Goal: Transaction & Acquisition: Purchase product/service

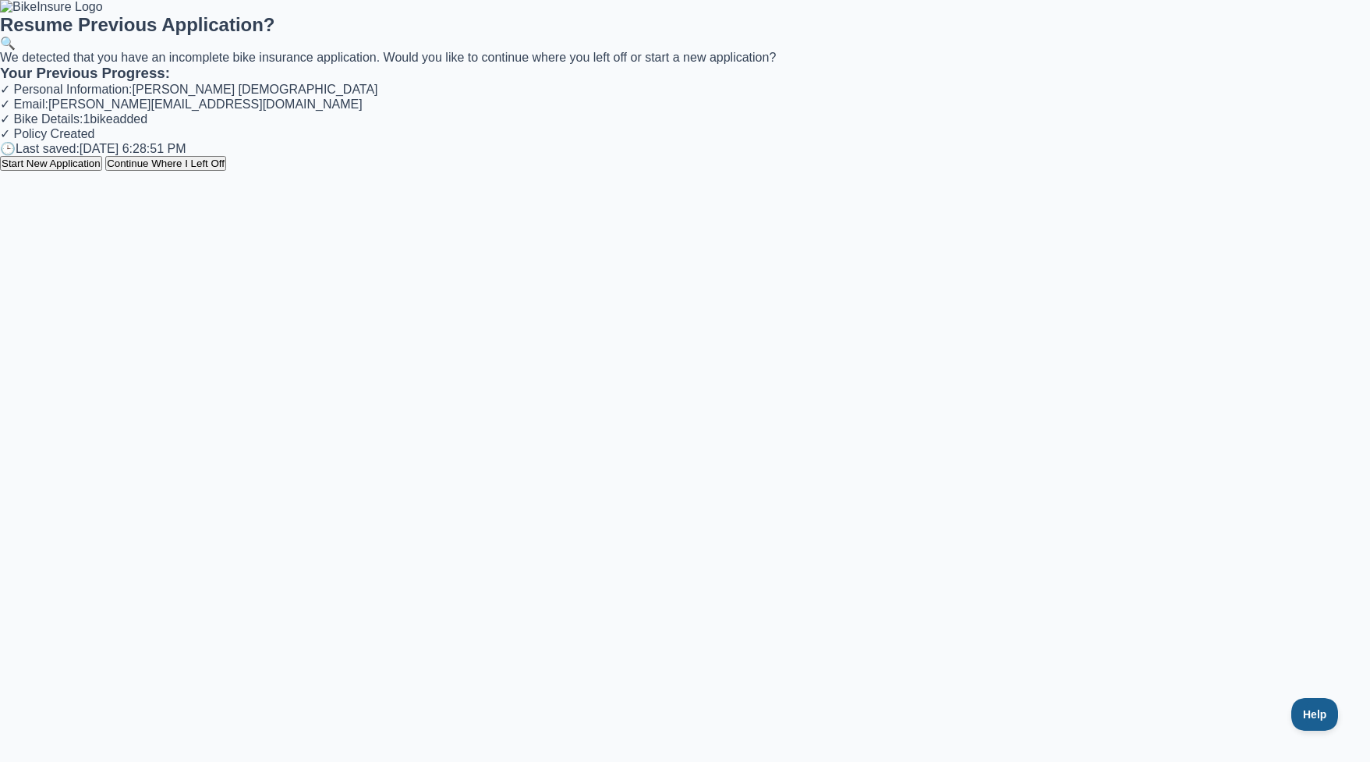
click at [102, 171] on button "Start New Application" at bounding box center [51, 163] width 102 height 15
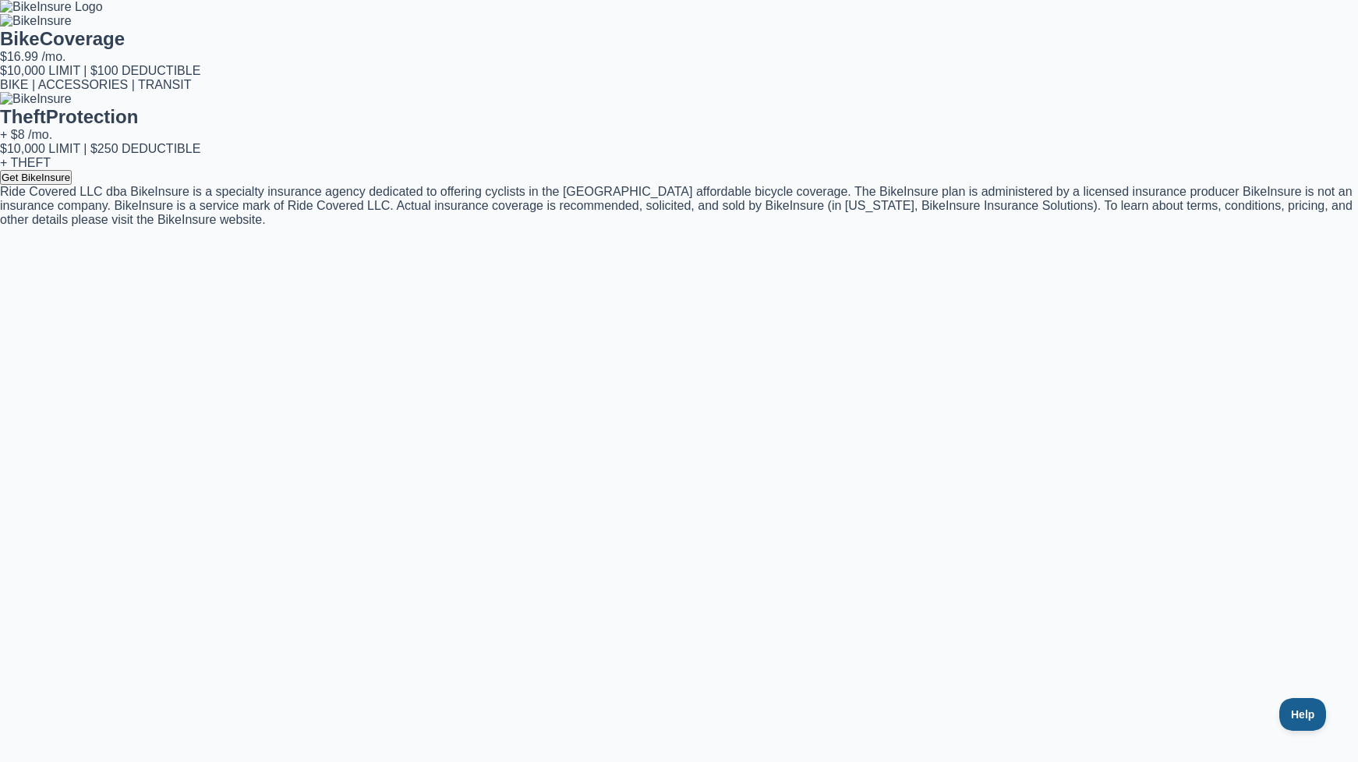
click at [72, 185] on button "Get BikeInsure" at bounding box center [36, 177] width 72 height 15
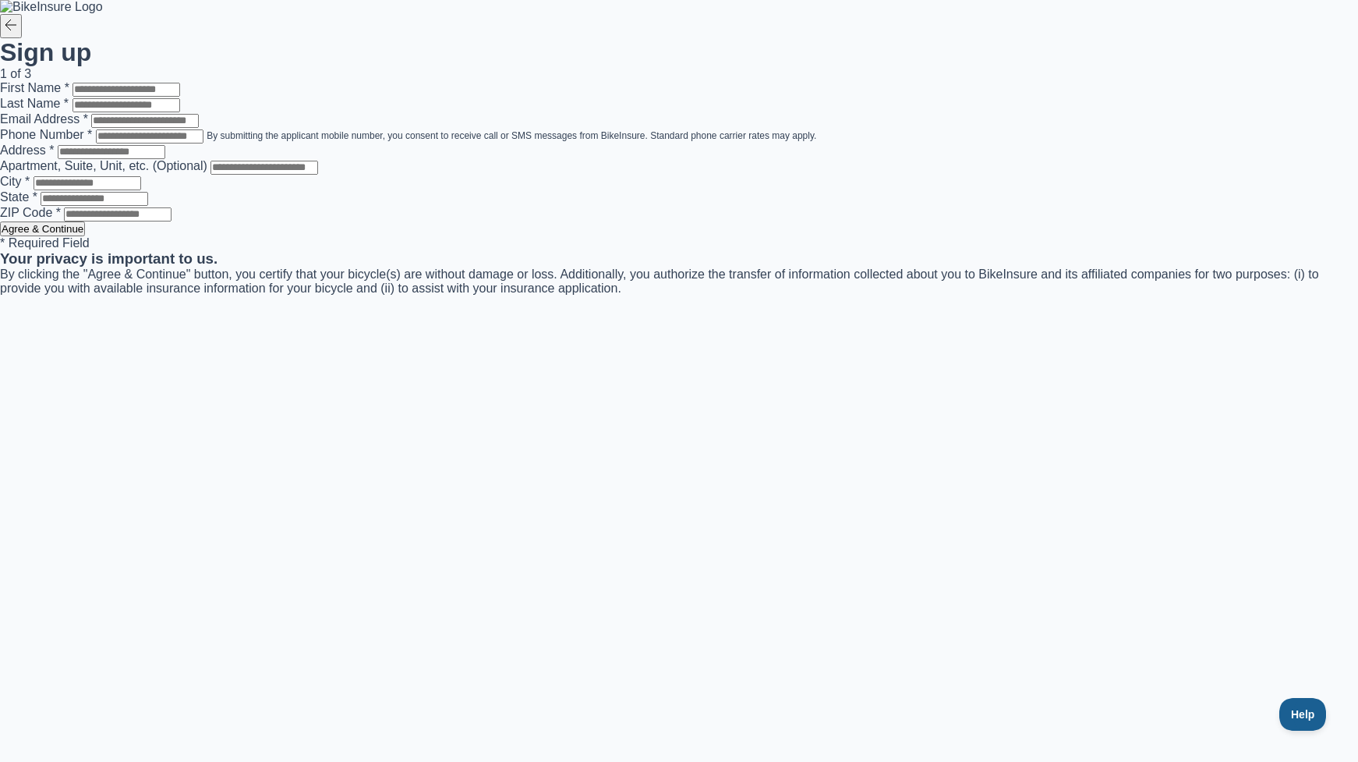
click at [180, 97] on input "First Name *" at bounding box center [126, 90] width 108 height 14
type input "****"
type input "*****"
type input "**********"
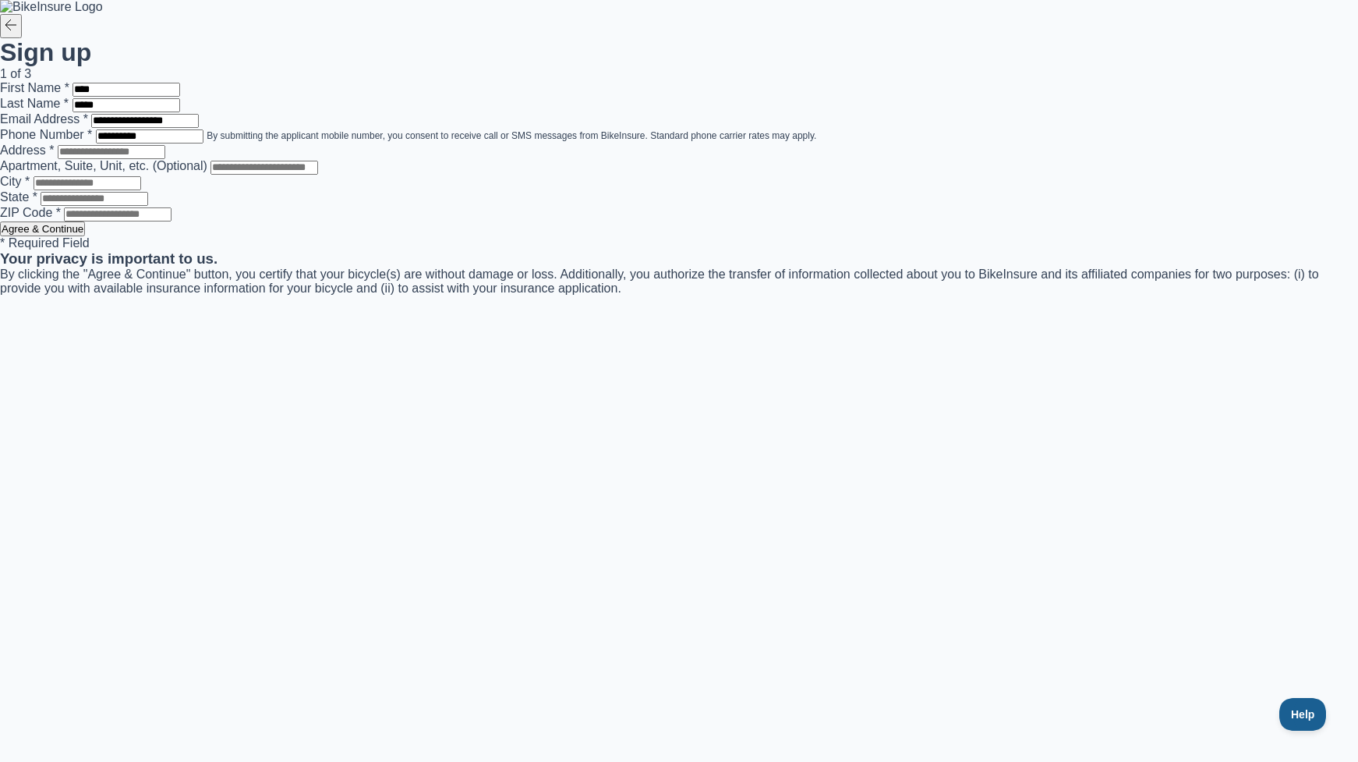
type input "**********"
type input "*******"
click at [165, 159] on input "**********" at bounding box center [112, 152] width 108 height 14
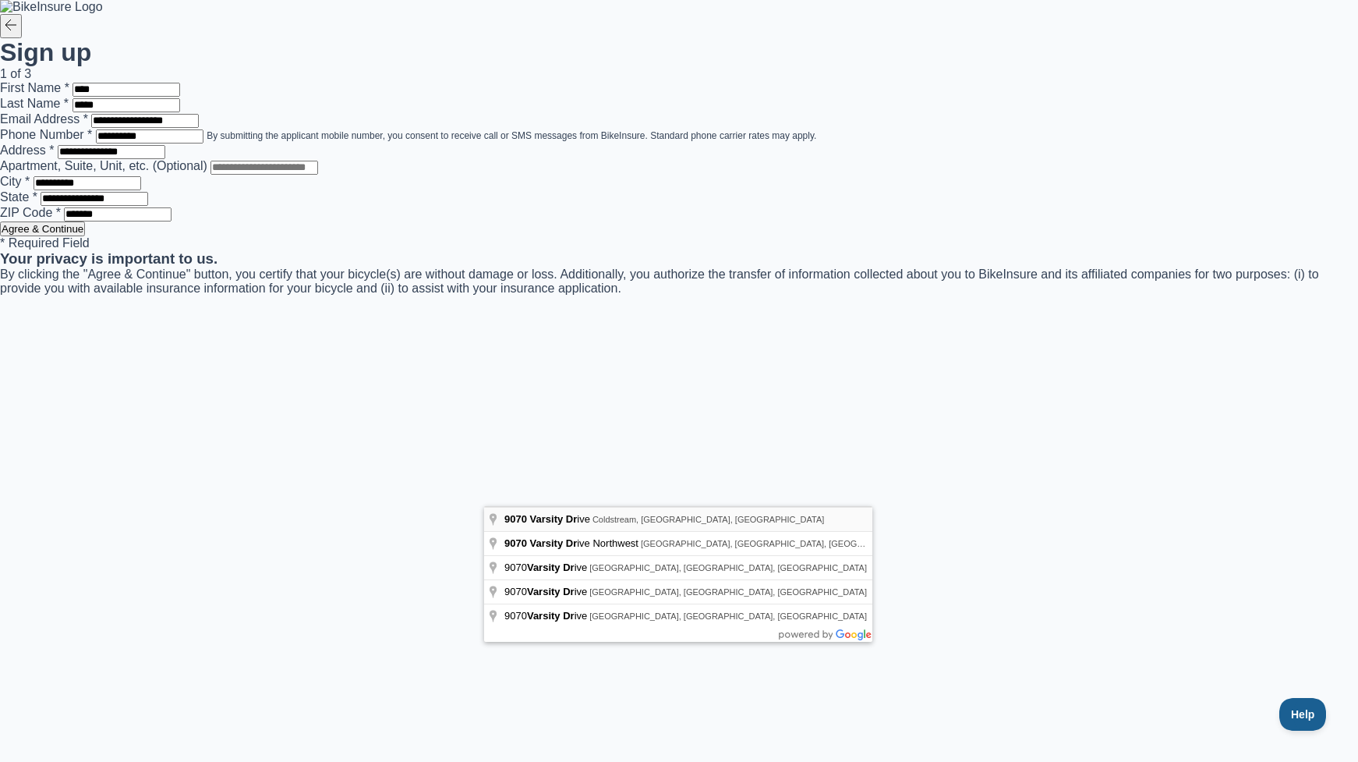
type input "**********"
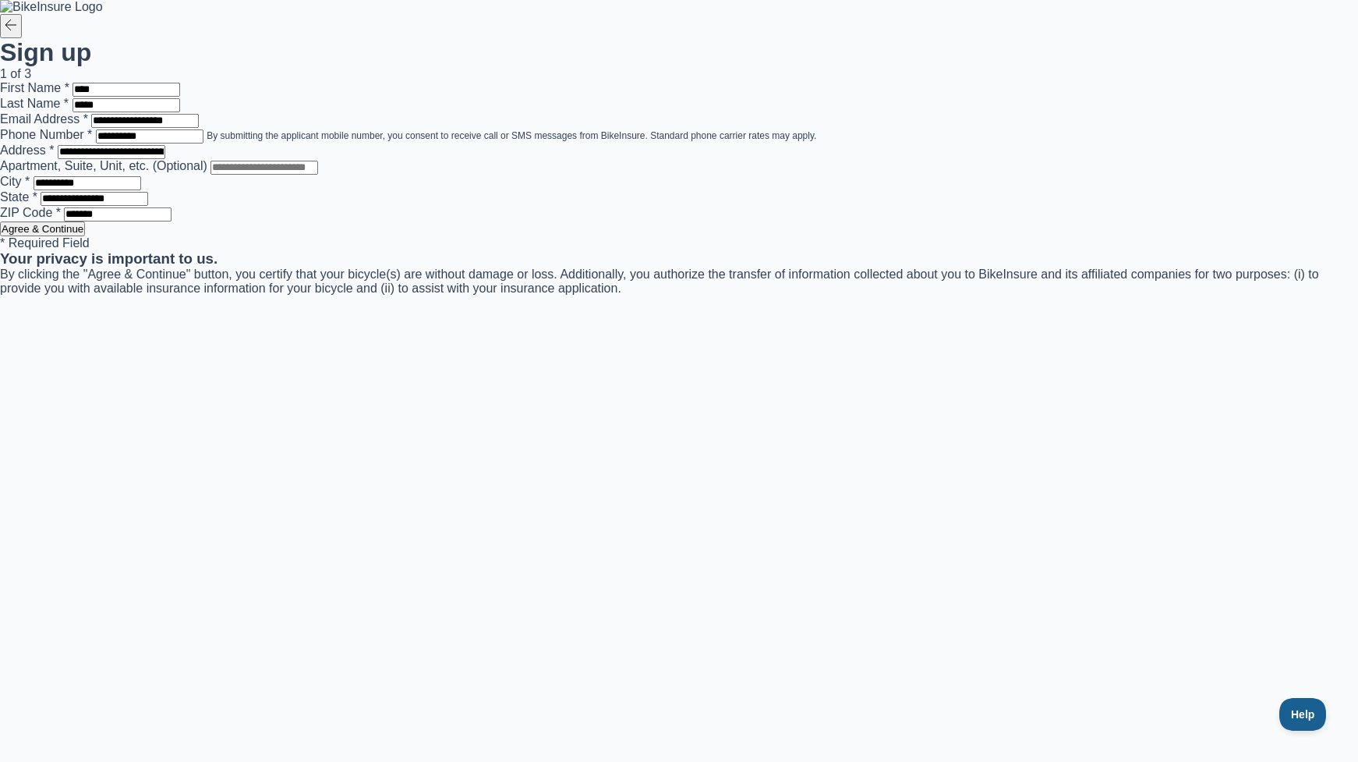
type input "**********"
type input "**"
click at [85, 236] on button "Agree & Continue" at bounding box center [42, 228] width 85 height 15
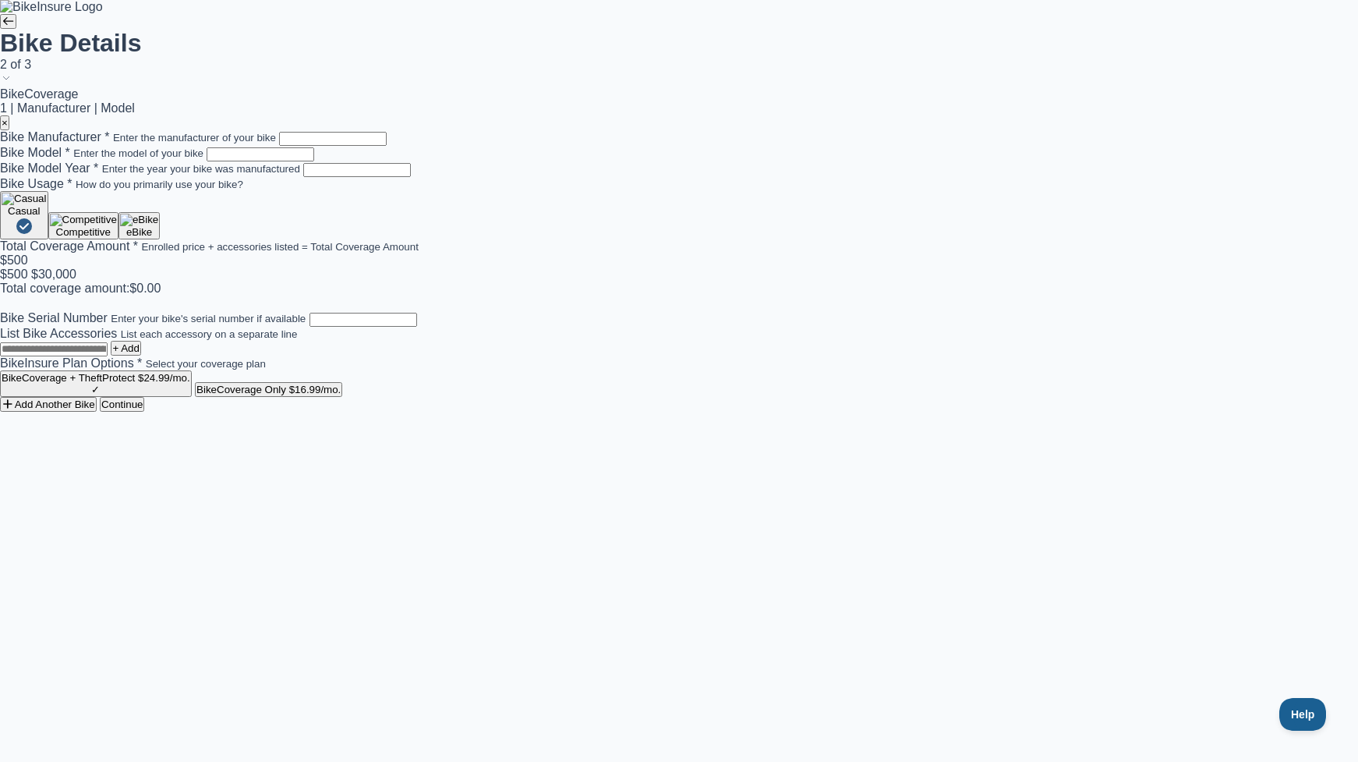
scroll to position [113, 0]
click at [47, 205] on img "button" at bounding box center [24, 199] width 45 height 12
click at [117, 226] on img "button" at bounding box center [83, 220] width 67 height 12
click at [158, 226] on img "button" at bounding box center [139, 220] width 38 height 12
click at [158, 205] on img "button" at bounding box center [139, 199] width 38 height 12
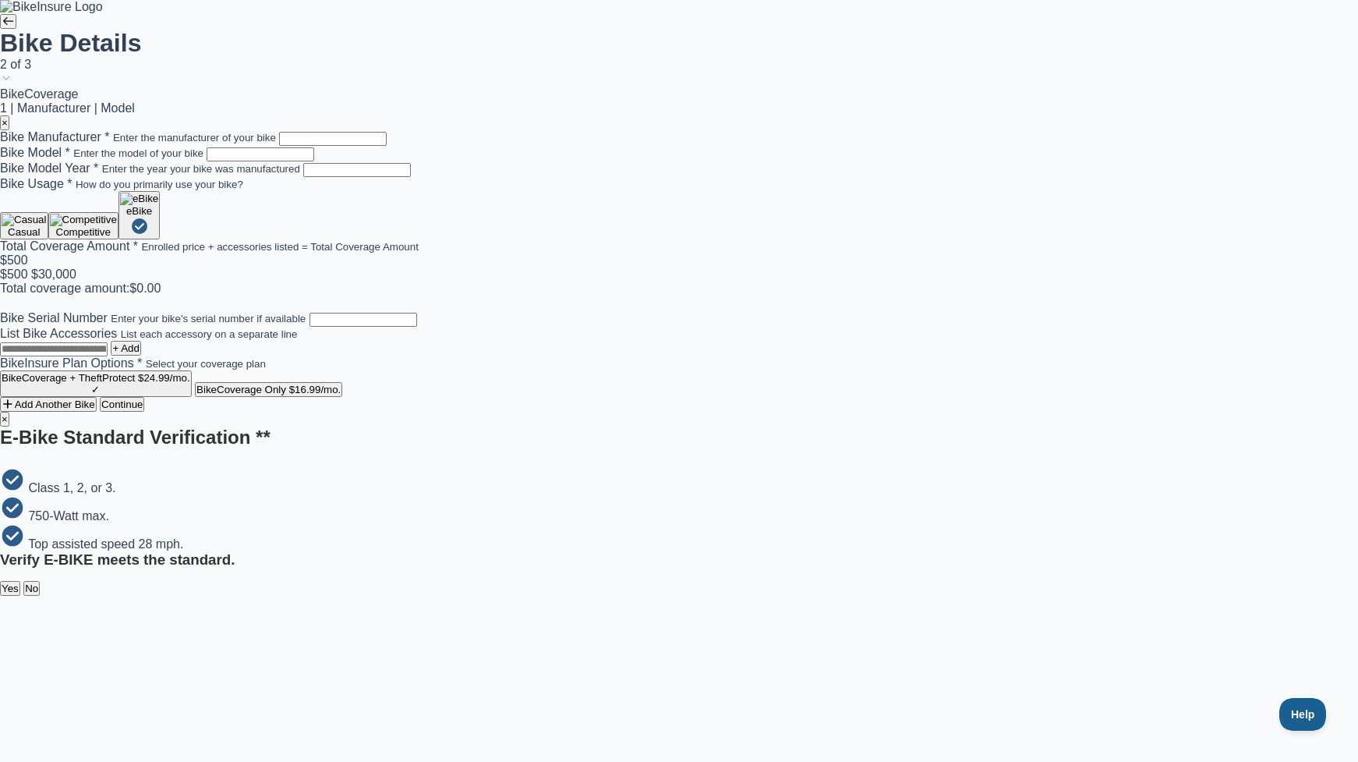
click at [9, 412] on button "×" at bounding box center [4, 419] width 9 height 15
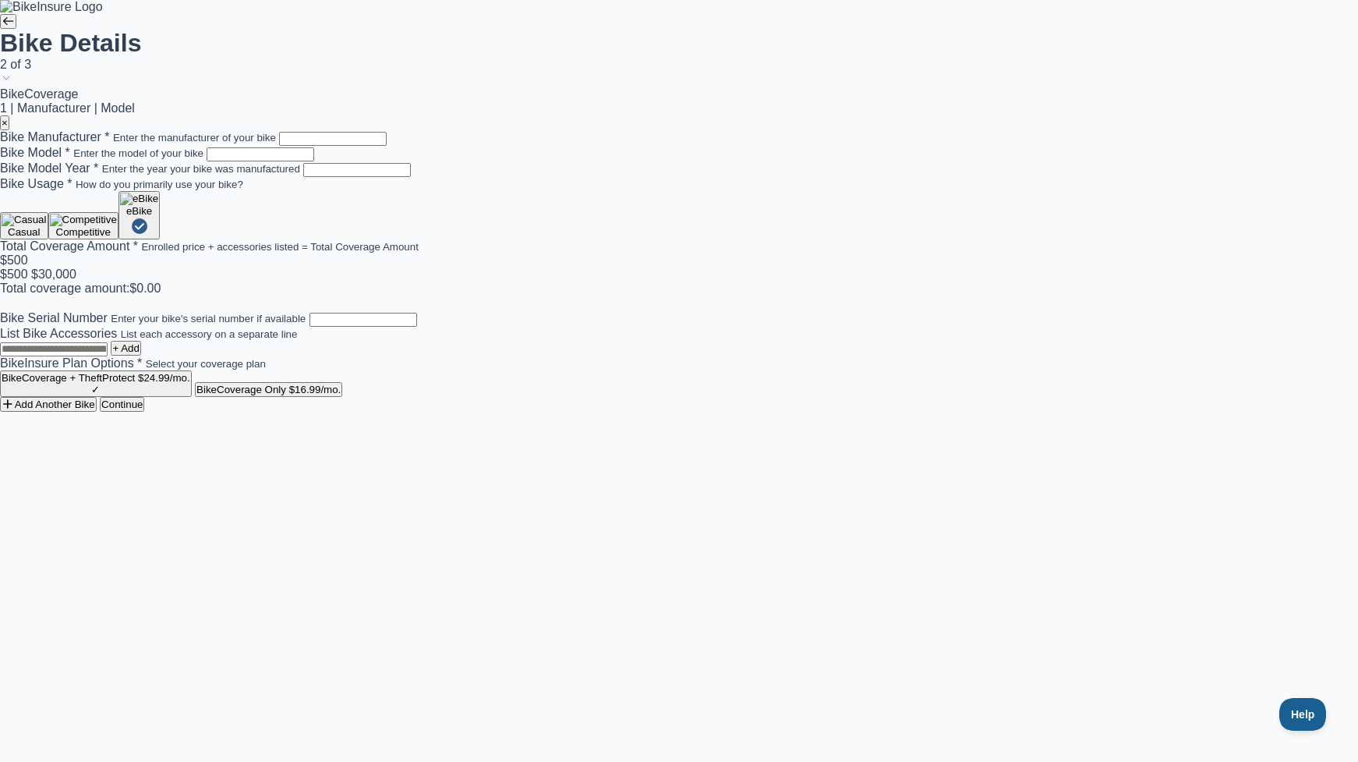
drag, startPoint x: 677, startPoint y: 525, endPoint x: 709, endPoint y: 532, distance: 33.5
click at [117, 226] on img "button" at bounding box center [83, 220] width 67 height 12
click at [47, 226] on img "button" at bounding box center [24, 220] width 45 height 12
click at [158, 226] on img "button" at bounding box center [139, 220] width 38 height 12
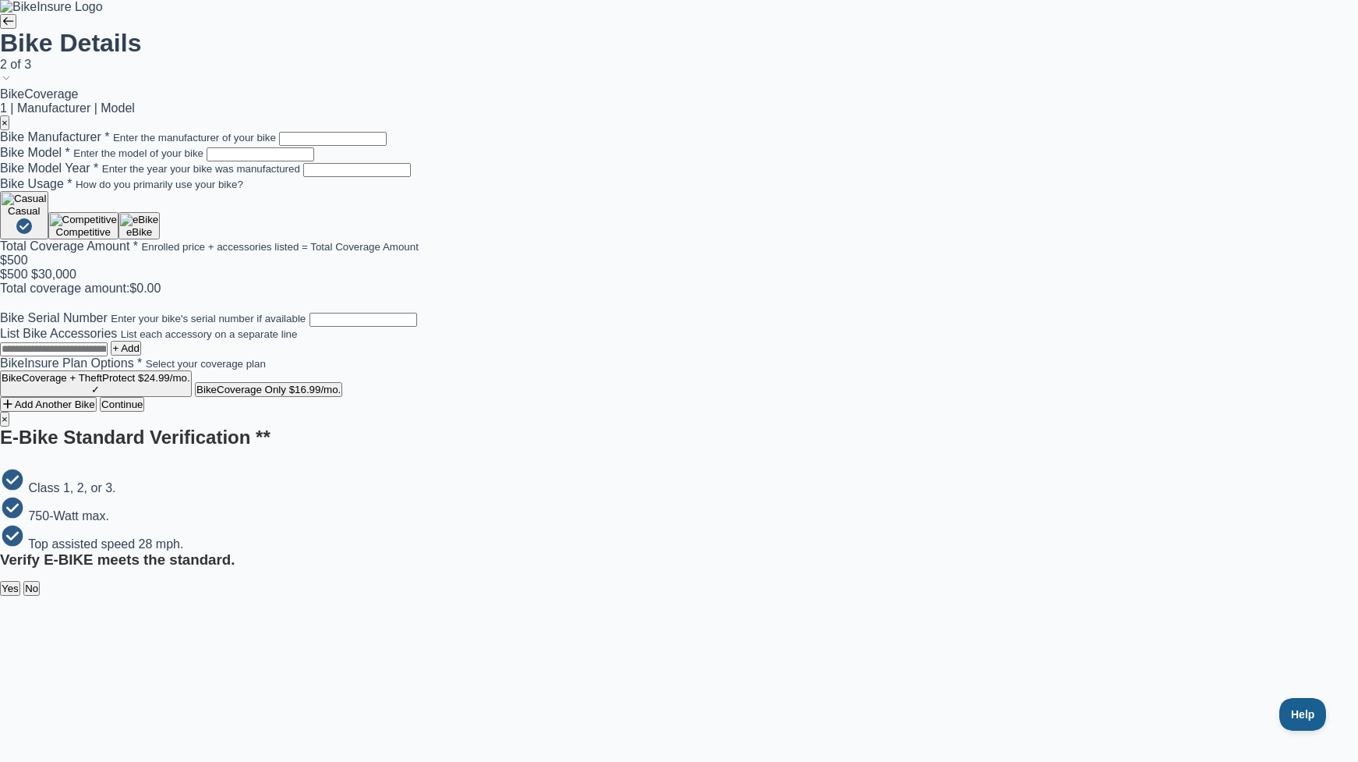
click at [718, 551] on h3 "Verify E-BIKE meets the standard." at bounding box center [679, 559] width 1358 height 17
click at [40, 581] on button "No" at bounding box center [31, 588] width 16 height 15
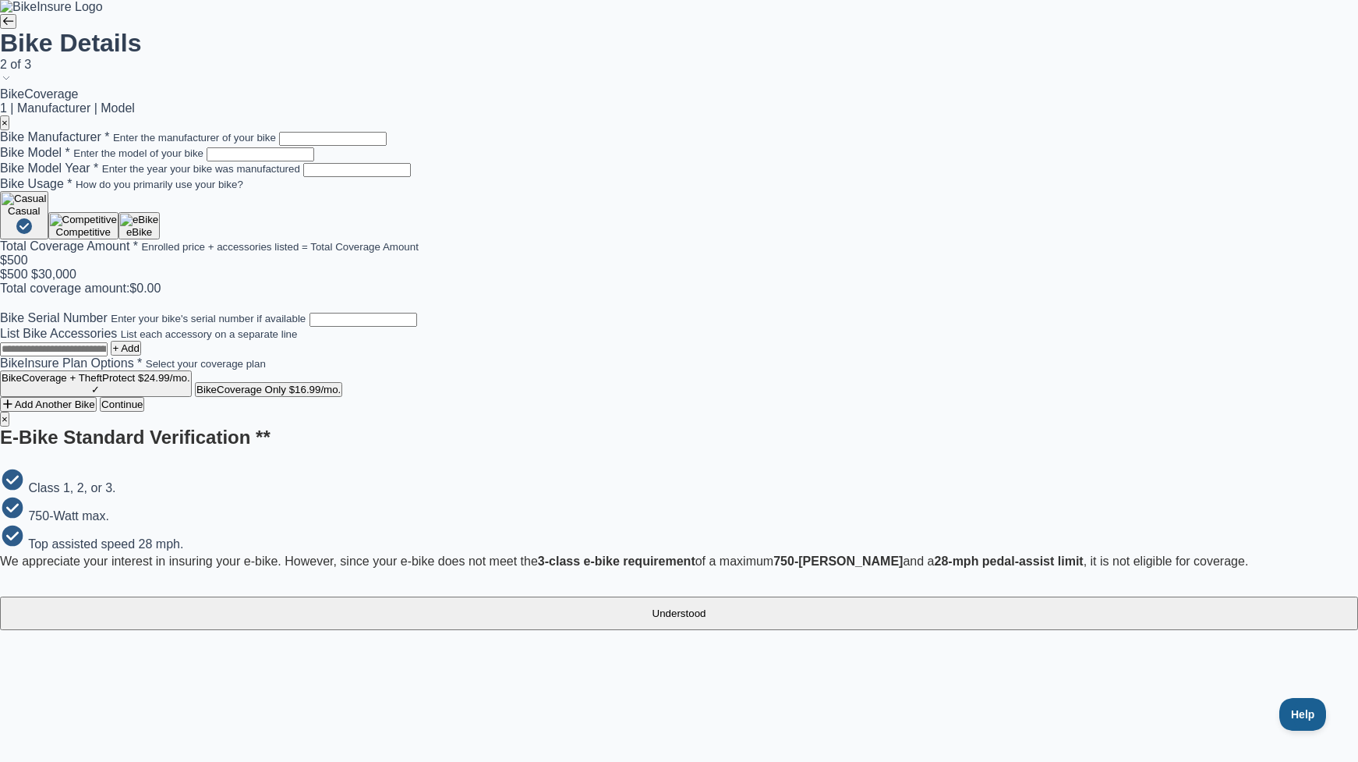
click at [699, 596] on button "Understood" at bounding box center [679, 613] width 1358 height 34
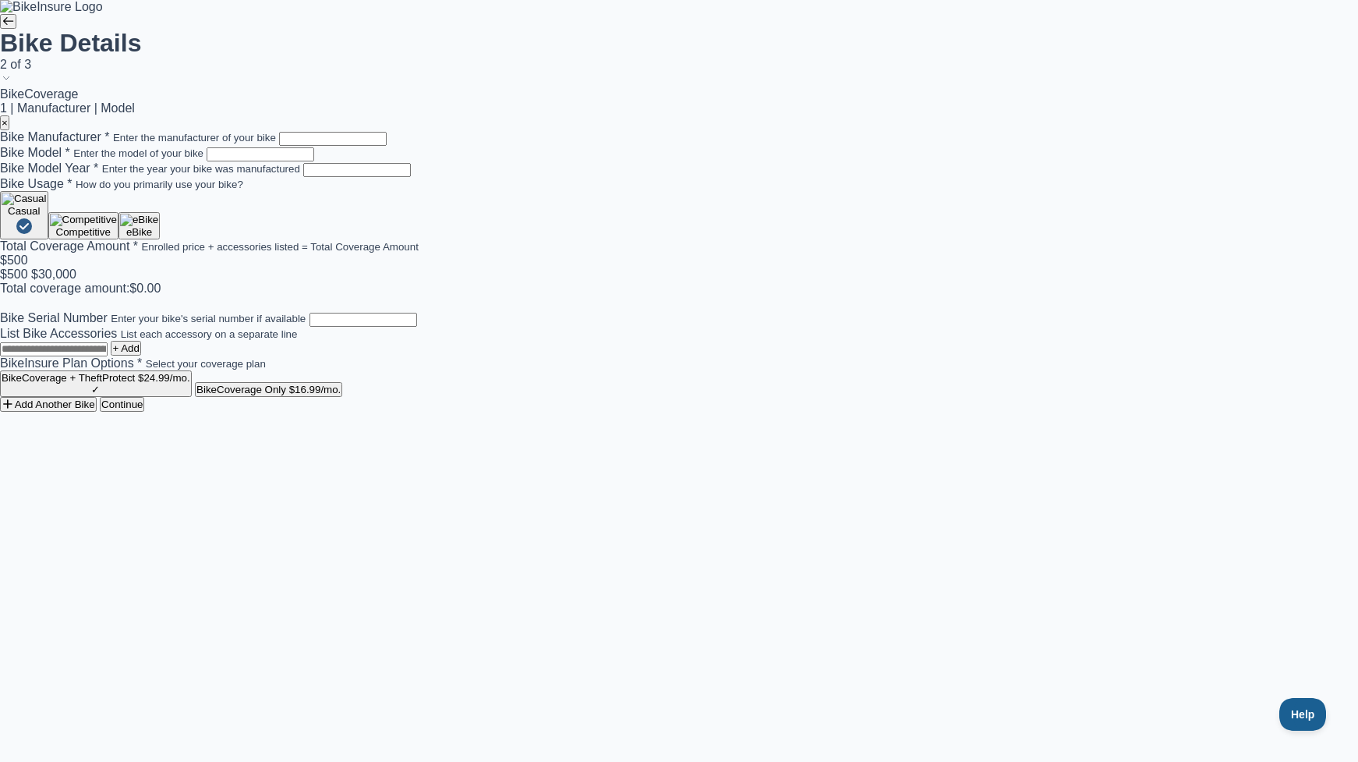
click at [158, 226] on img "button" at bounding box center [139, 220] width 38 height 12
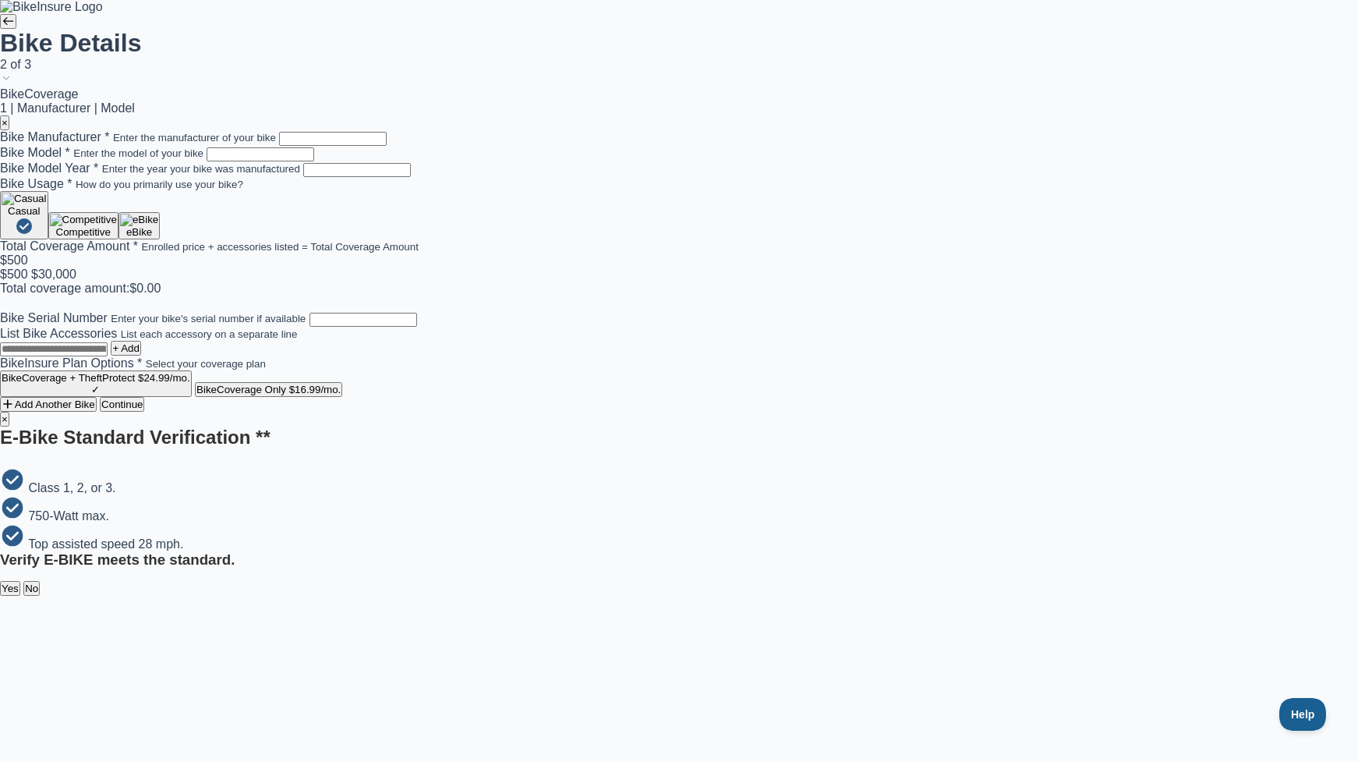
click at [20, 581] on button "Yes" at bounding box center [10, 588] width 20 height 15
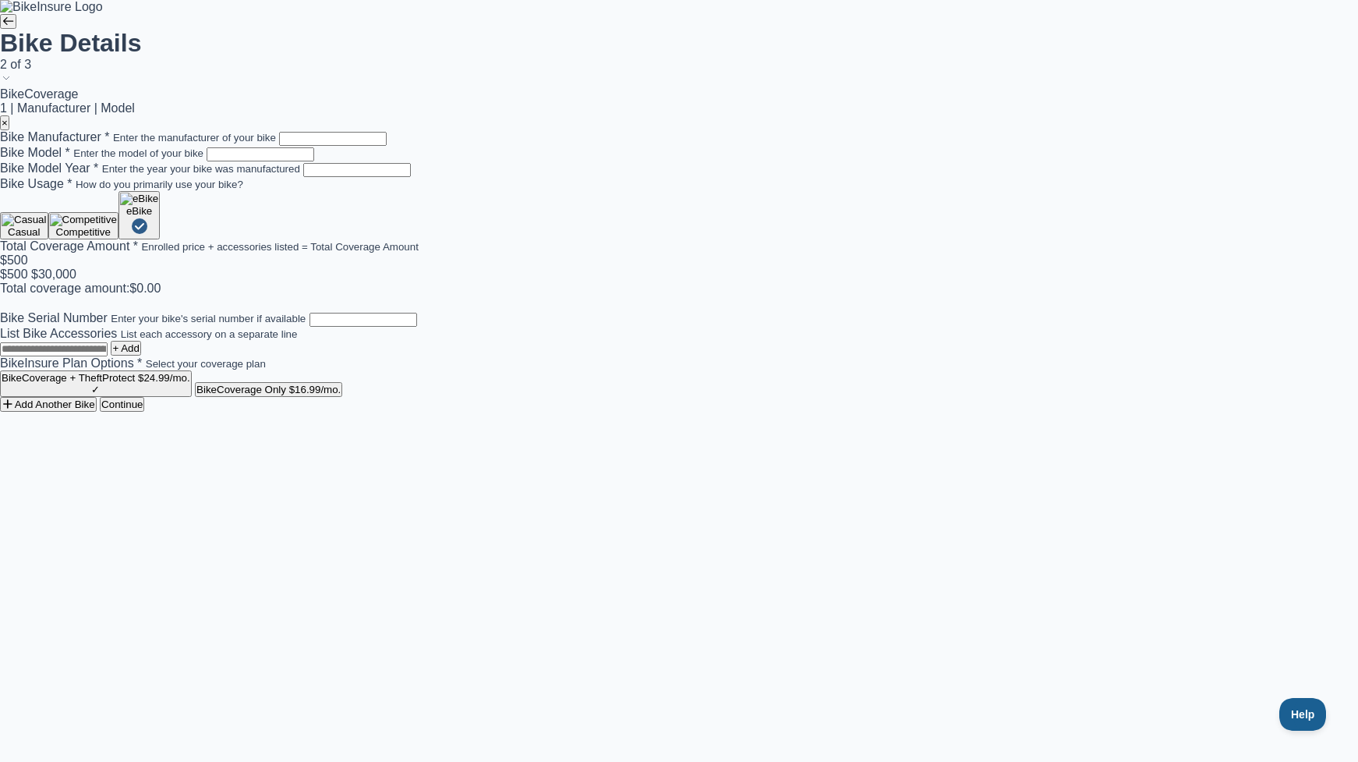
click at [158, 205] on img "button" at bounding box center [139, 199] width 38 height 12
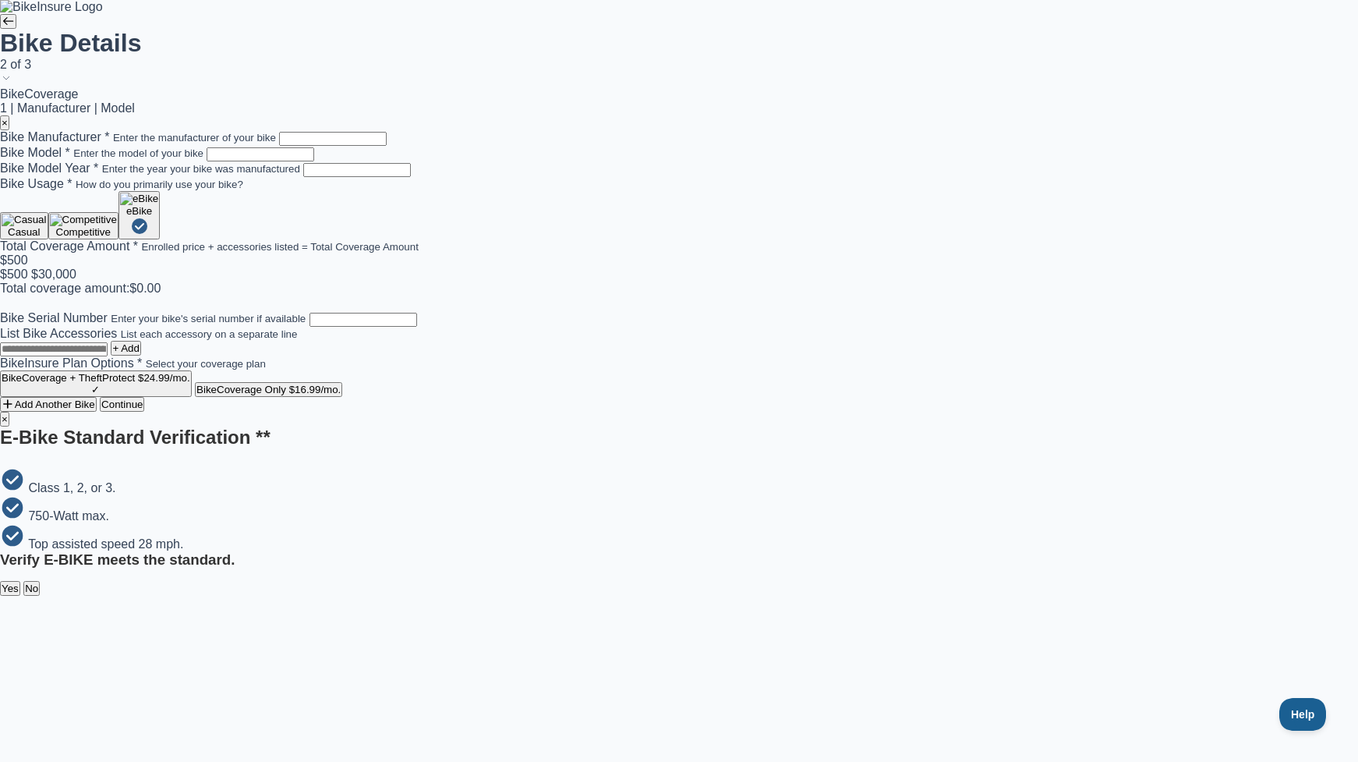
click at [40, 581] on button "No" at bounding box center [31, 588] width 16 height 15
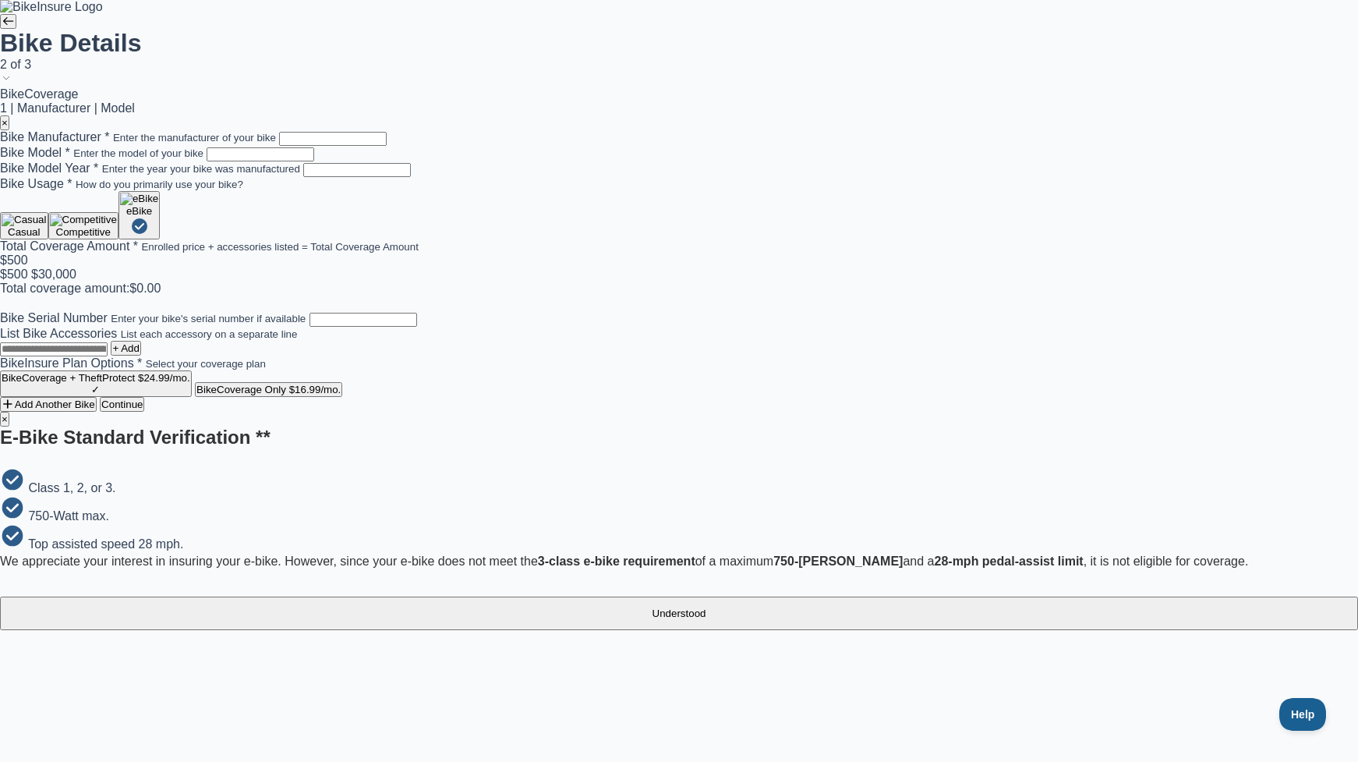
click at [696, 596] on button "Understood" at bounding box center [679, 613] width 1358 height 34
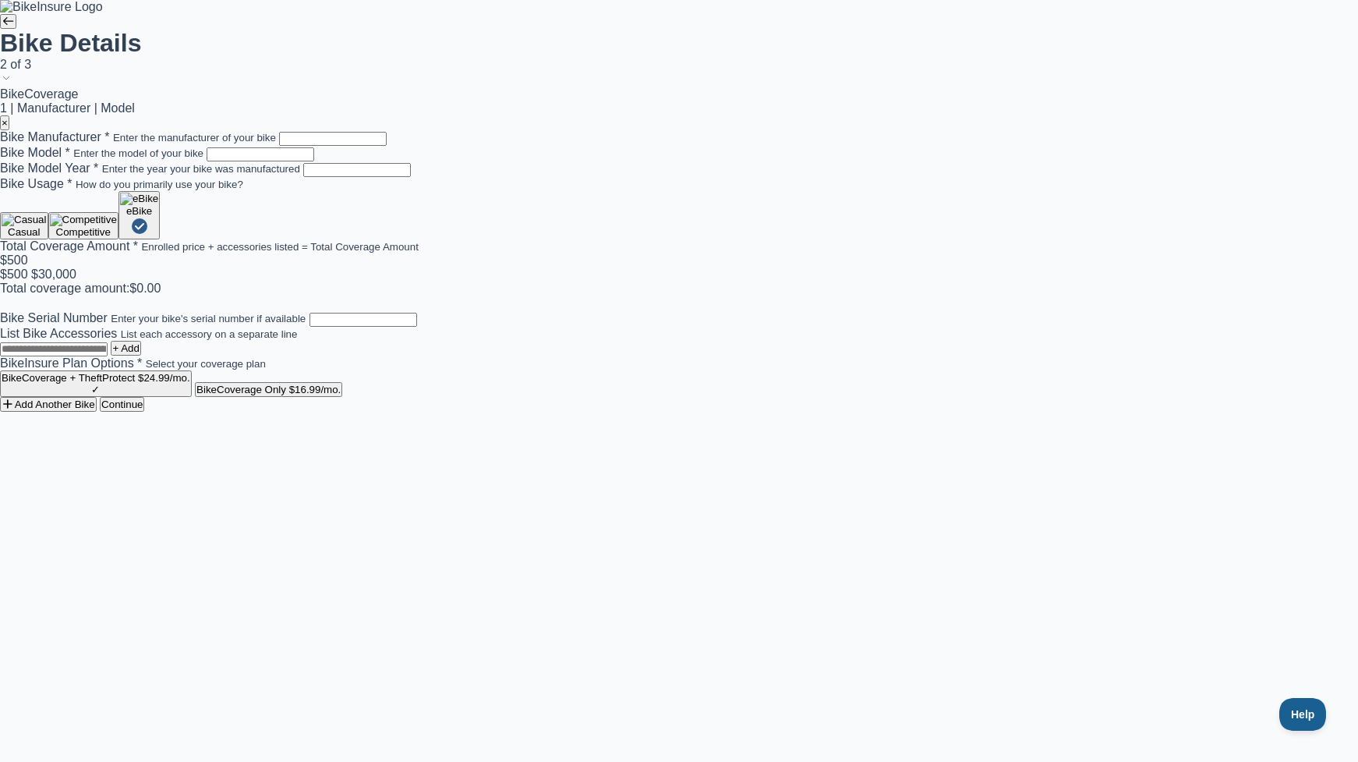
click at [158, 205] on img "button" at bounding box center [139, 199] width 38 height 12
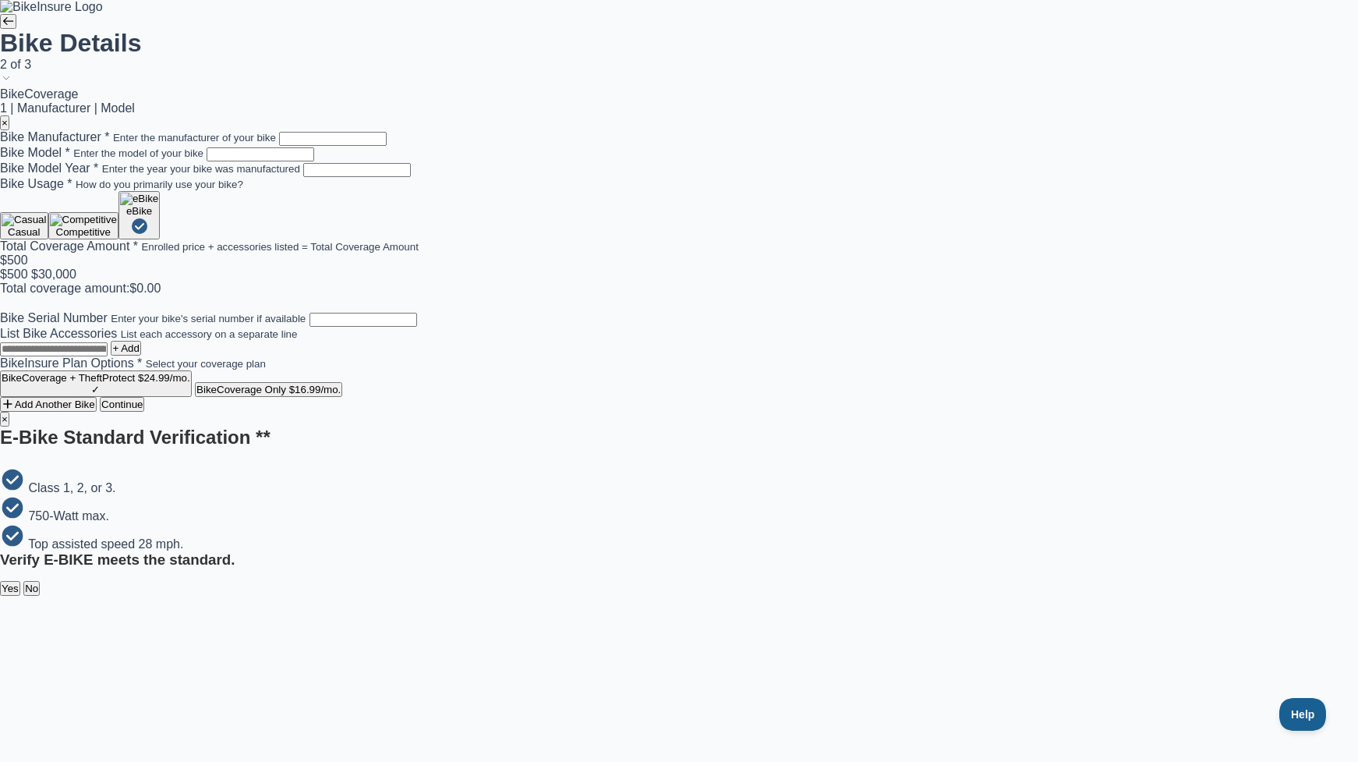
click at [40, 581] on button "No" at bounding box center [31, 588] width 16 height 15
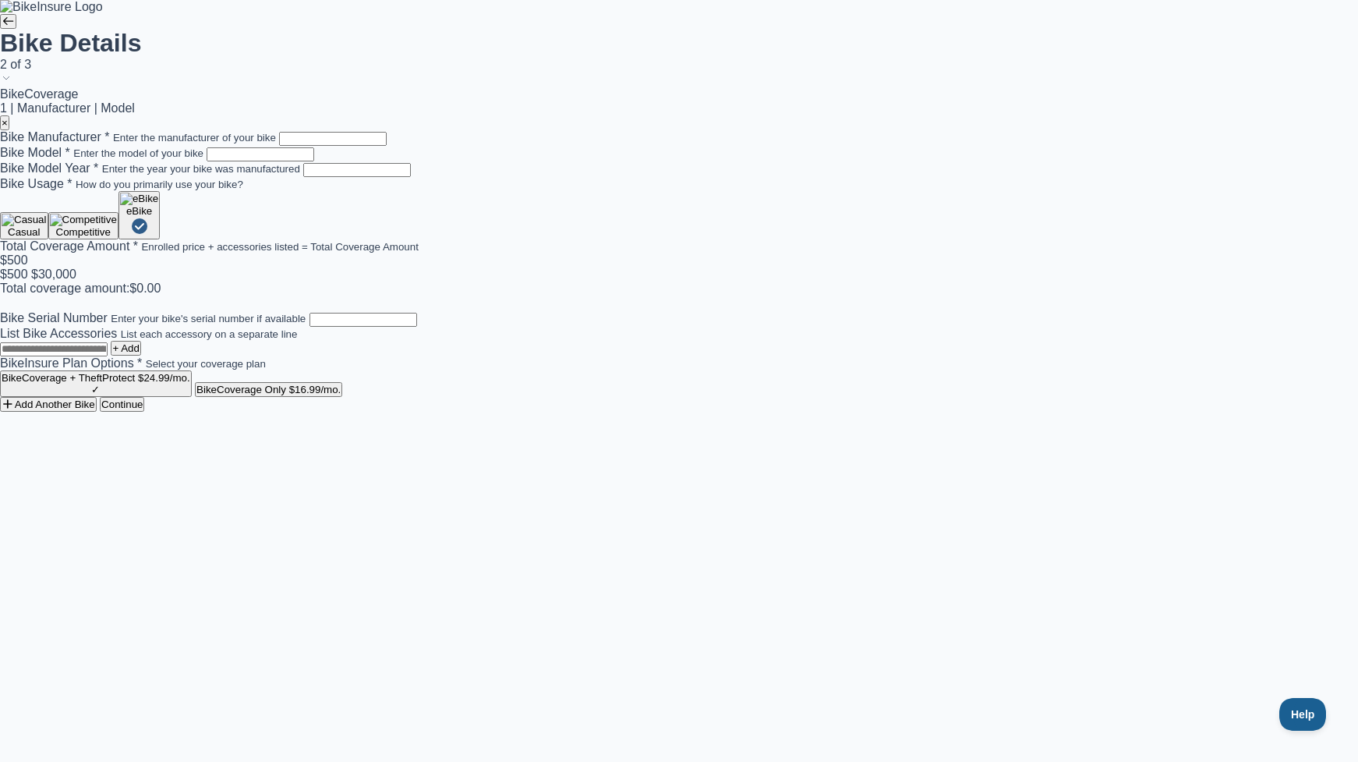
click at [158, 205] on img "button" at bounding box center [139, 199] width 38 height 12
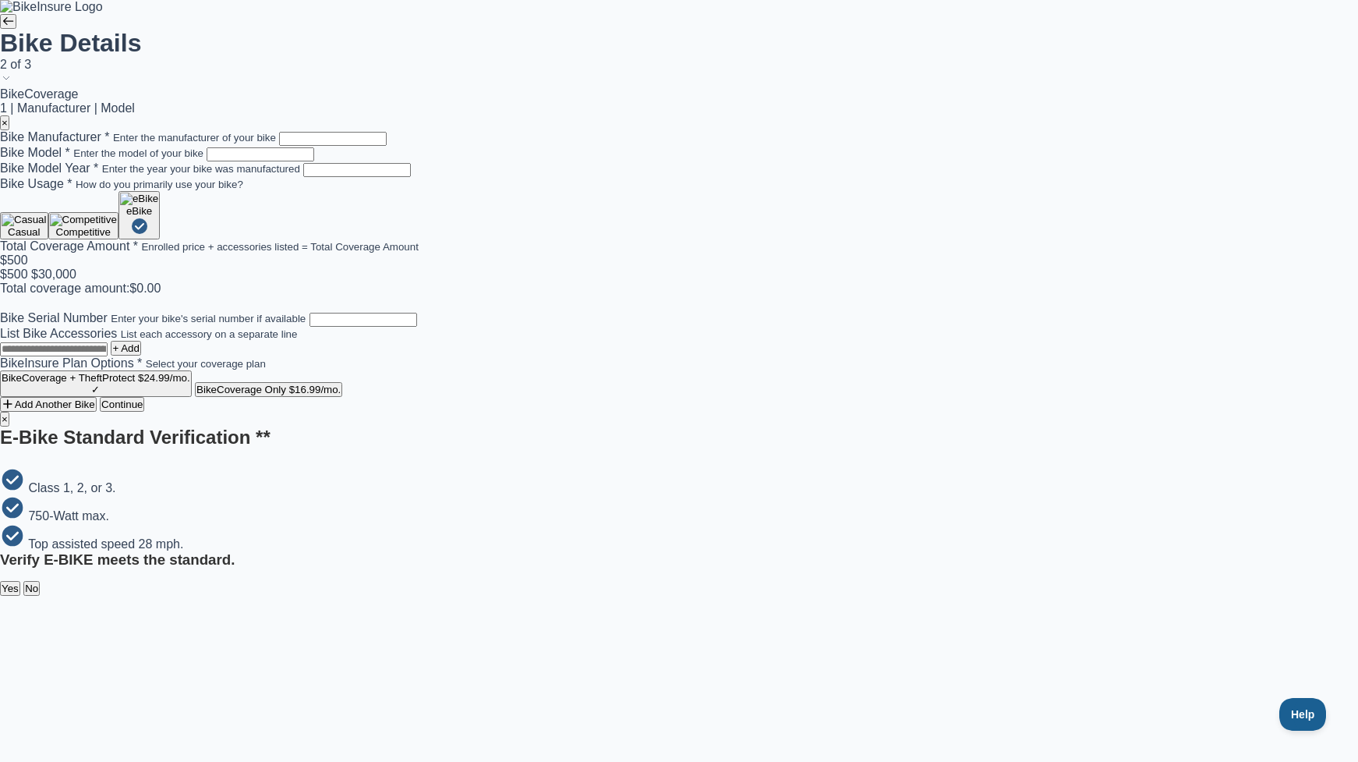
click at [40, 581] on button "No" at bounding box center [31, 588] width 16 height 15
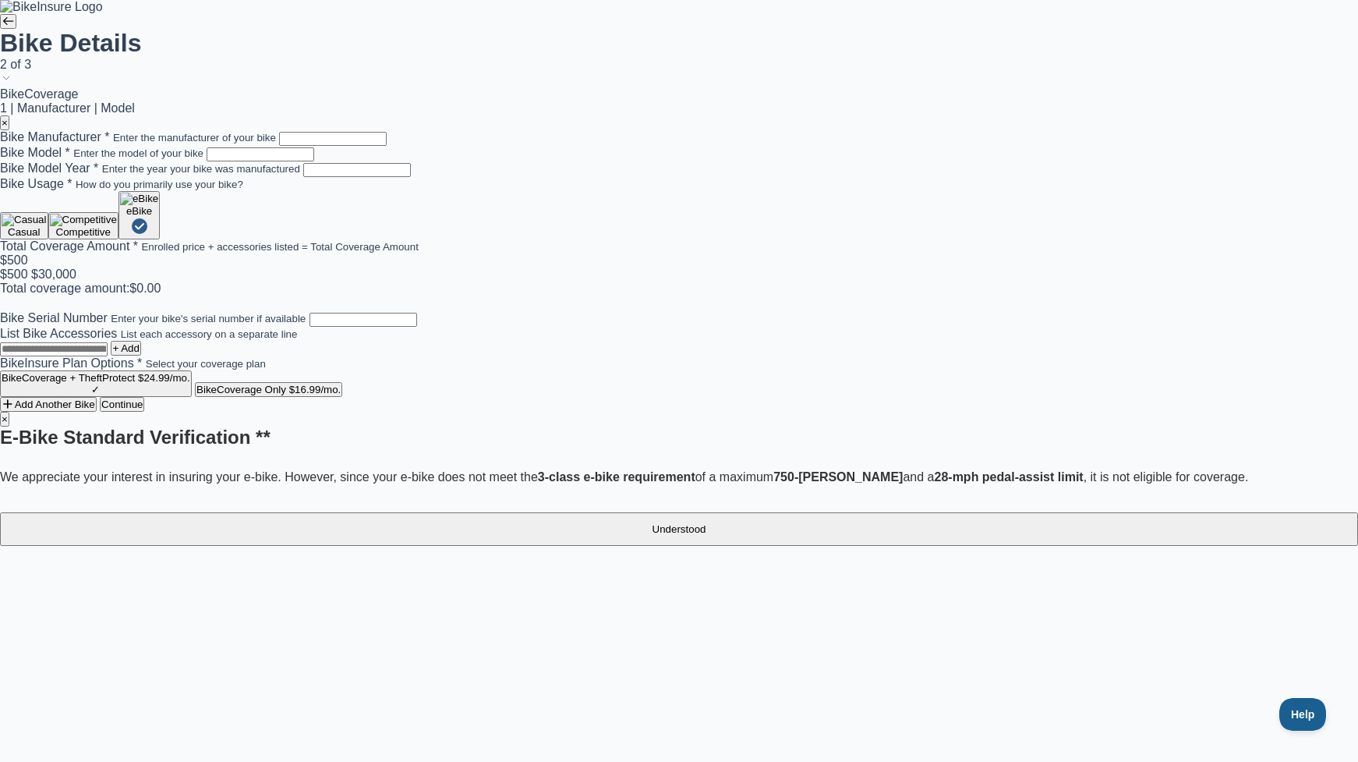
click at [726, 512] on button "Understood" at bounding box center [679, 529] width 1358 height 34
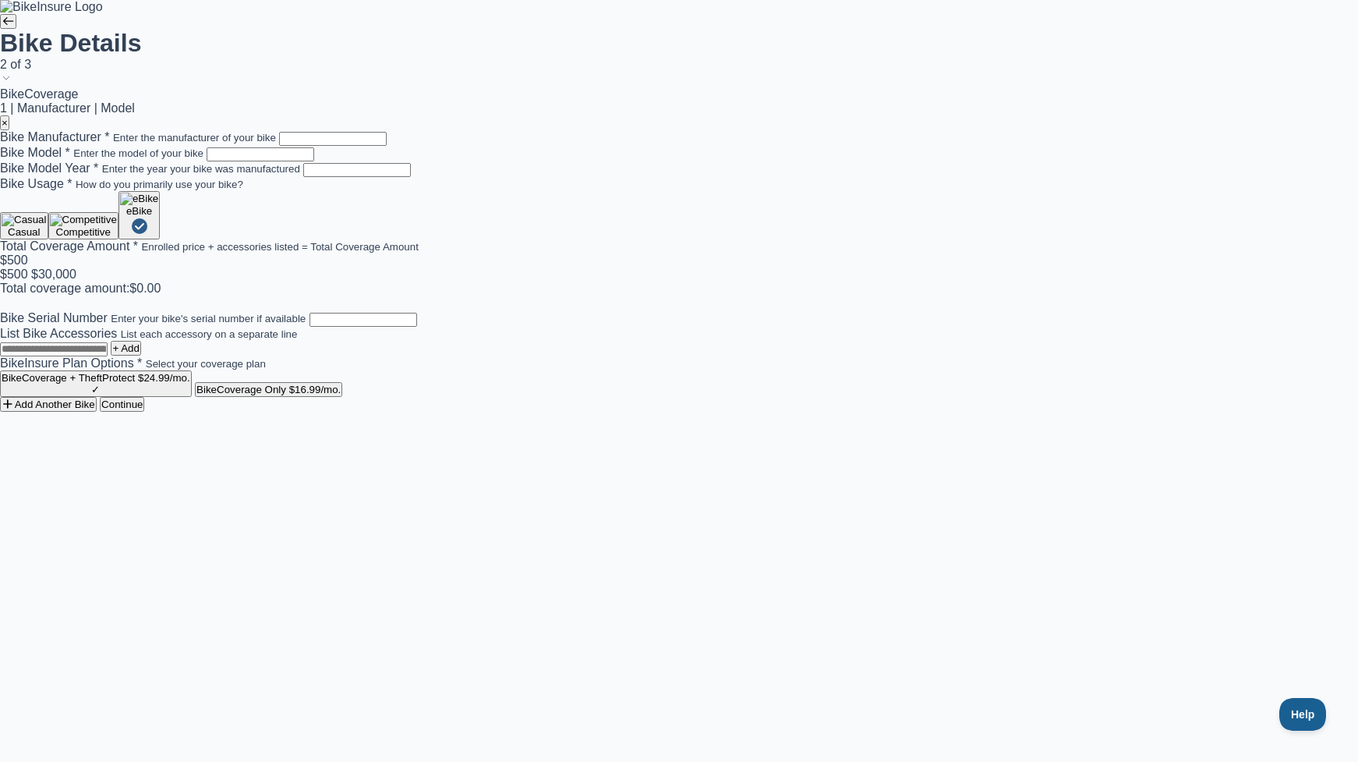
click at [117, 226] on img "button" at bounding box center [83, 220] width 67 height 12
click at [158, 226] on img "button" at bounding box center [139, 220] width 38 height 12
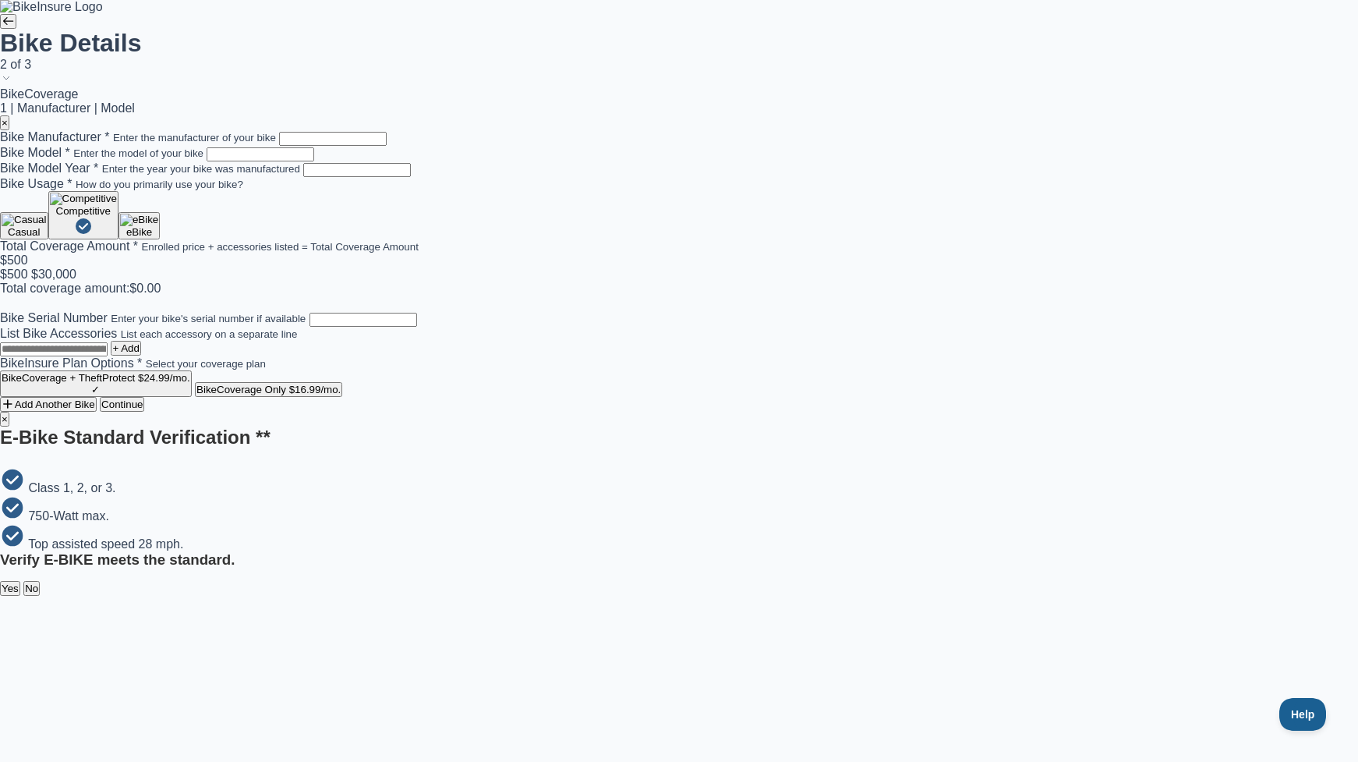
click at [20, 581] on button "Yes" at bounding box center [10, 588] width 20 height 15
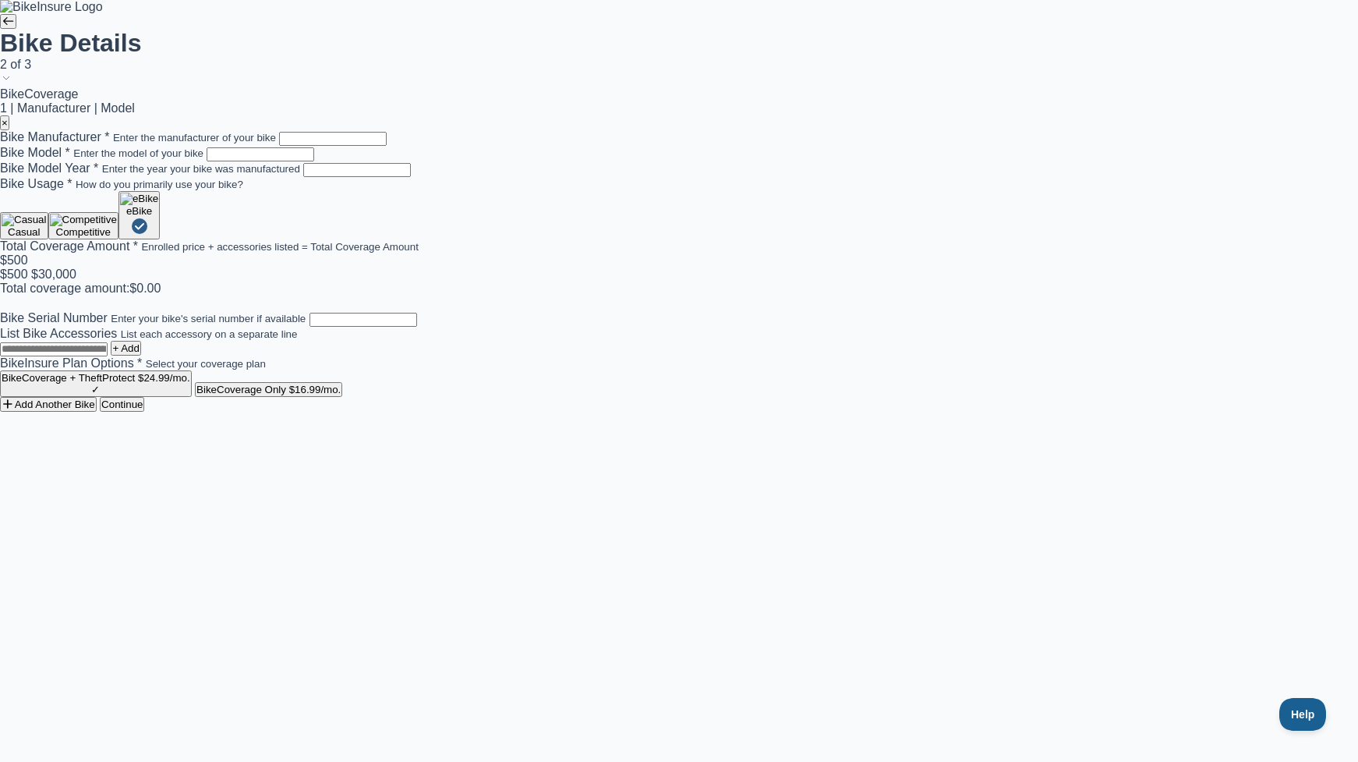
click at [158, 205] on img "button" at bounding box center [139, 199] width 38 height 12
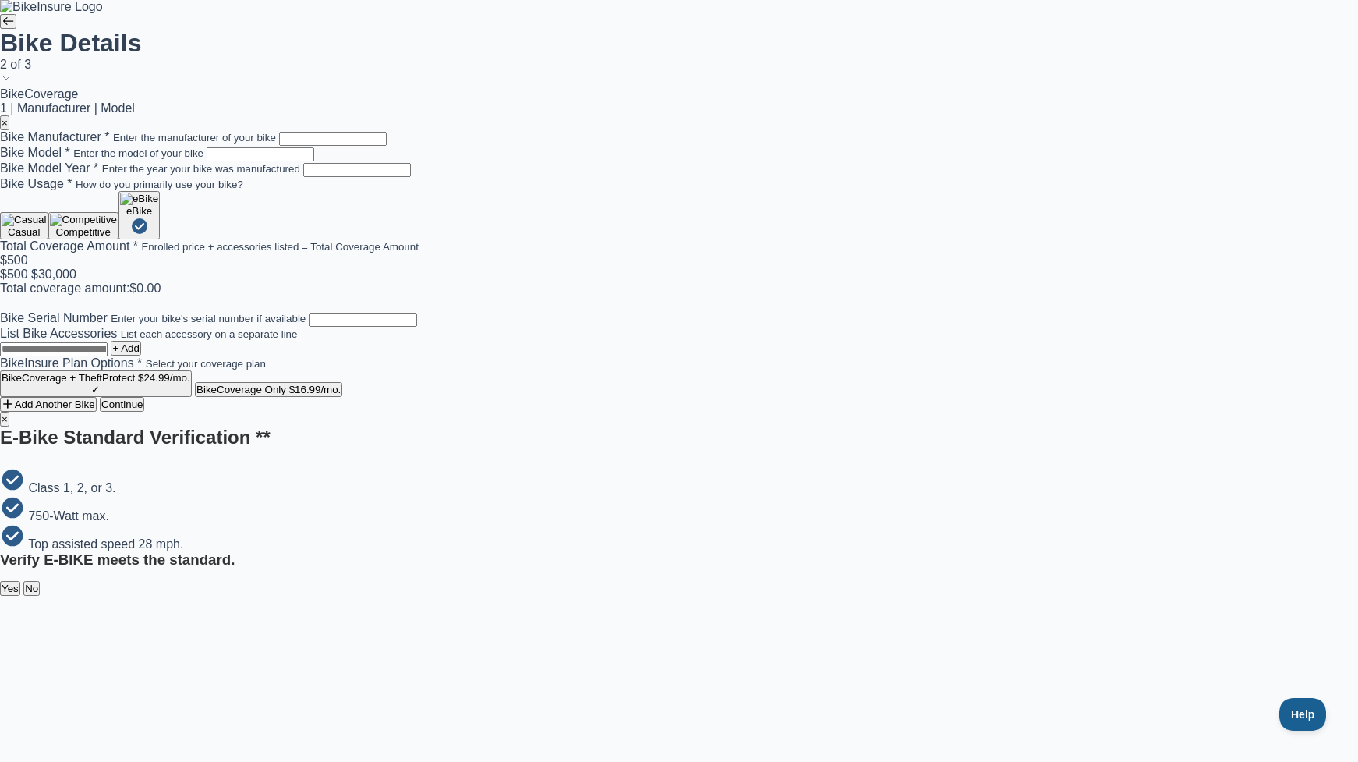
click at [40, 581] on button "No" at bounding box center [31, 588] width 16 height 15
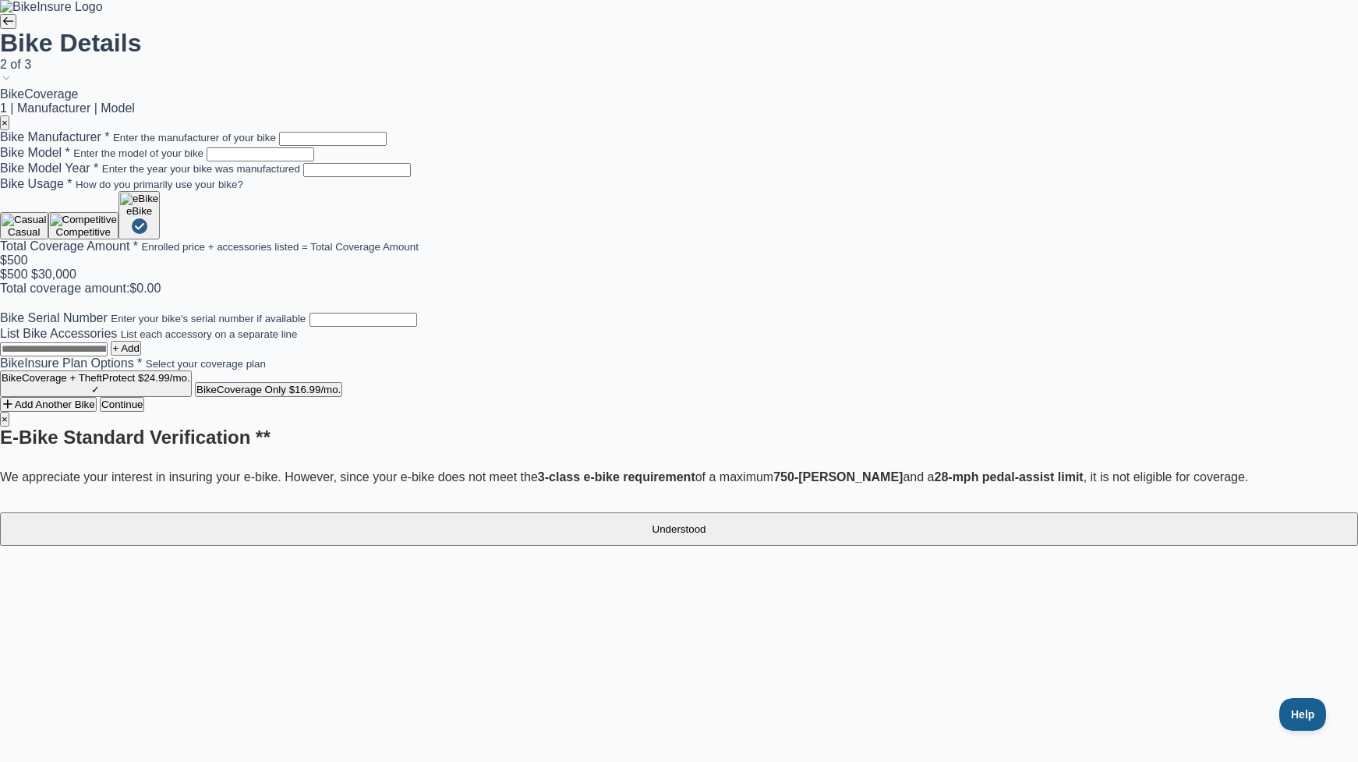
drag, startPoint x: 831, startPoint y: 457, endPoint x: 894, endPoint y: 393, distance: 89.8
click at [831, 512] on button "Understood" at bounding box center [679, 529] width 1358 height 34
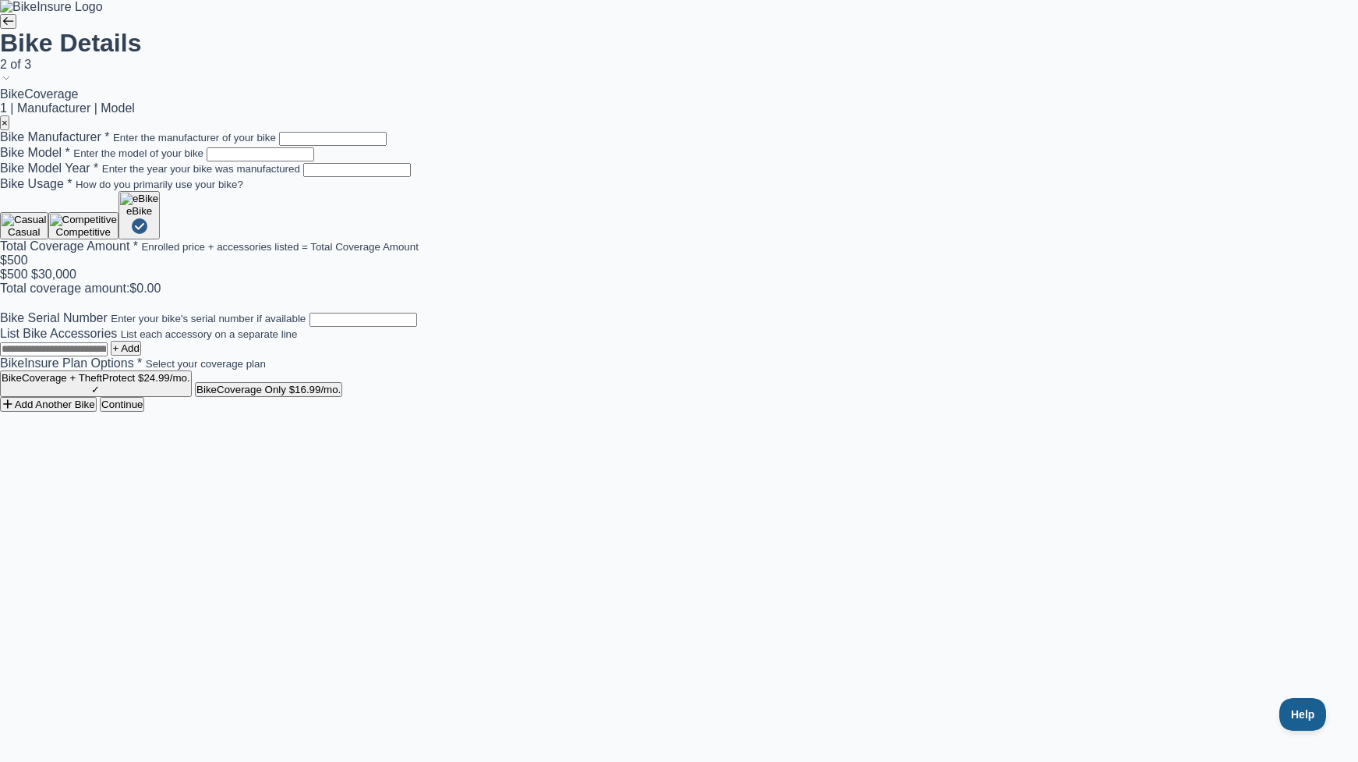
click at [979, 306] on div "Bike Details 2 of 3 BikeCoverage 1 | Manufacturer | Model × Bike Manufacturer *…" at bounding box center [679, 206] width 1358 height 412
drag, startPoint x: 506, startPoint y: 398, endPoint x: 746, endPoint y: 362, distance: 242.9
click at [708, 281] on div "$16,900 $500 $30,000" at bounding box center [679, 267] width 1358 height 28
drag, startPoint x: 631, startPoint y: 389, endPoint x: 769, endPoint y: 395, distance: 138.1
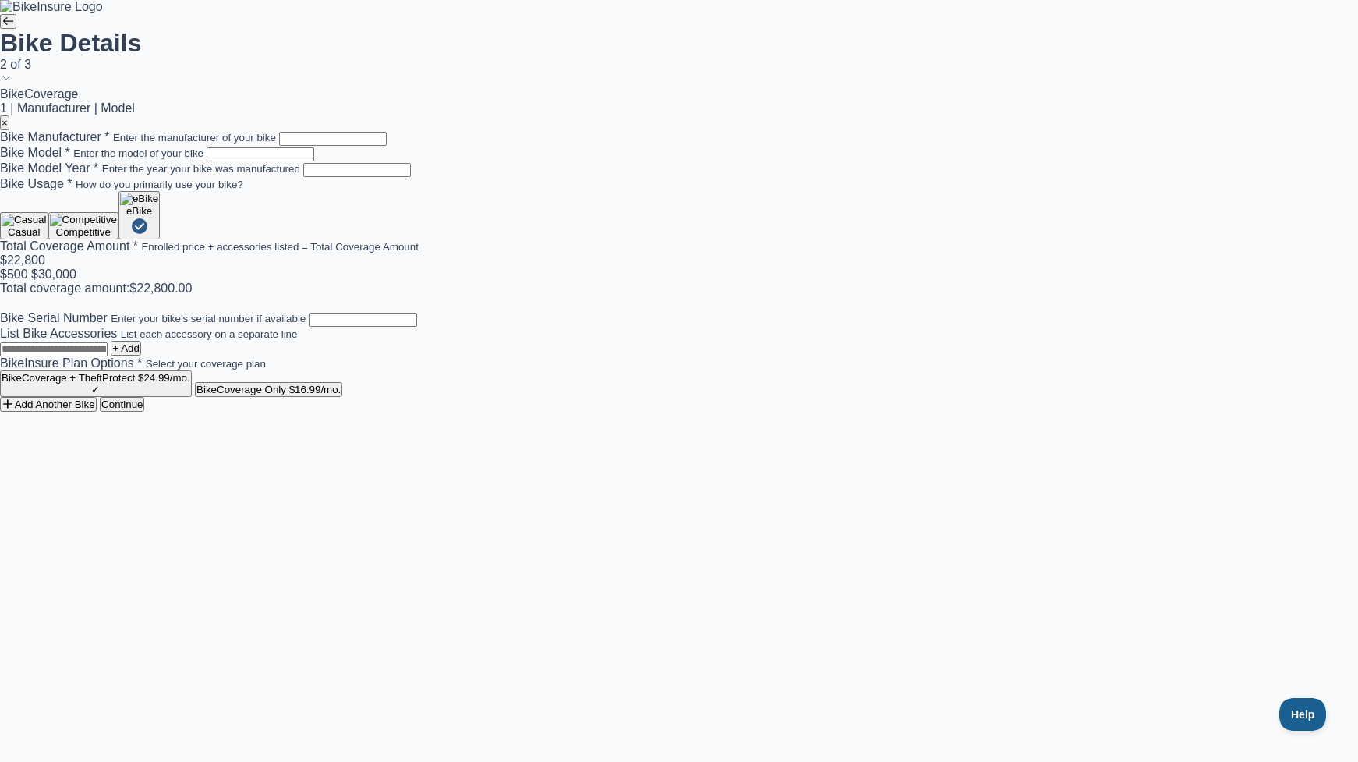
click at [45, 267] on span "$22,800" at bounding box center [22, 259] width 45 height 13
click at [828, 397] on div "Bike Manufacturer * Enter the manufacturer of your bike Bike Model * Enter the …" at bounding box center [679, 263] width 1358 height 267
click at [1124, 412] on div "Bike Details 2 of 3 BikeCoverage 1 | Manufacturer | Model × Bike Manufacturer *…" at bounding box center [679, 206] width 1358 height 412
